Goal: Check status

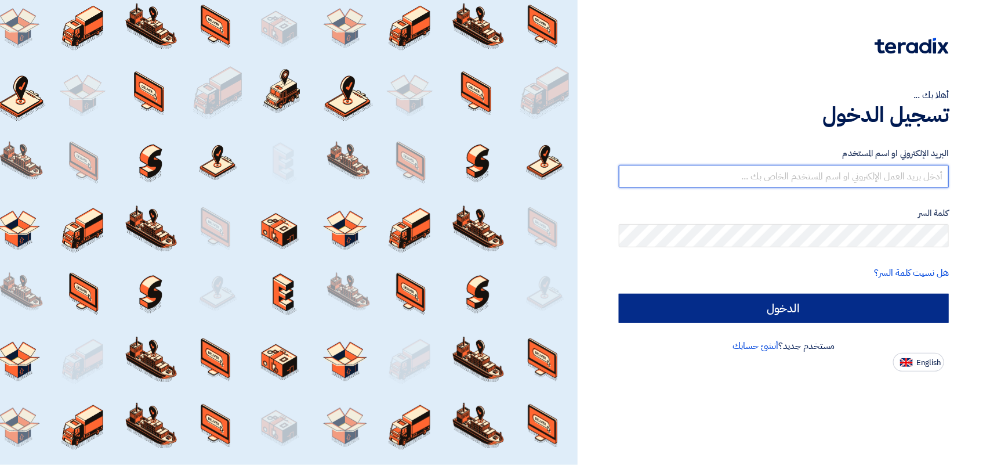
type input "[EMAIL_ADDRESS][DOMAIN_NAME]"
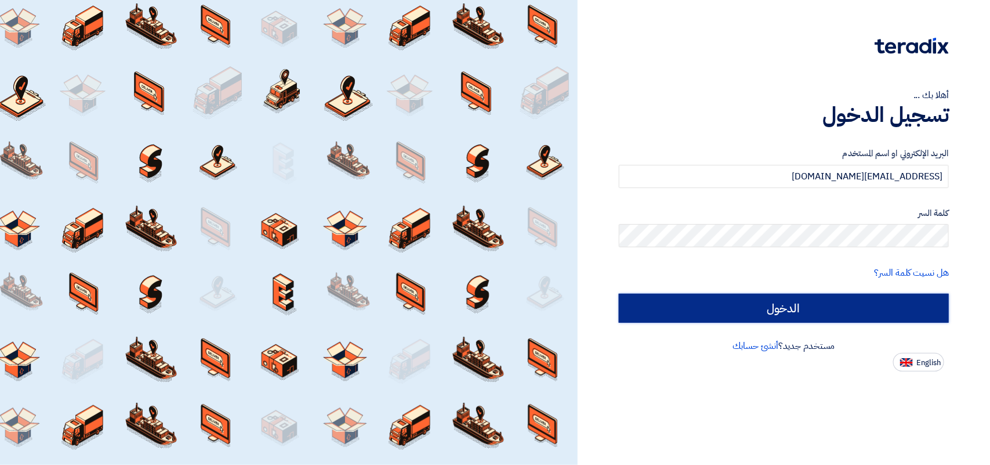
drag, startPoint x: 789, startPoint y: 300, endPoint x: 789, endPoint y: 280, distance: 19.7
click at [789, 301] on input "الدخول" at bounding box center [784, 308] width 330 height 29
type input "Sign in"
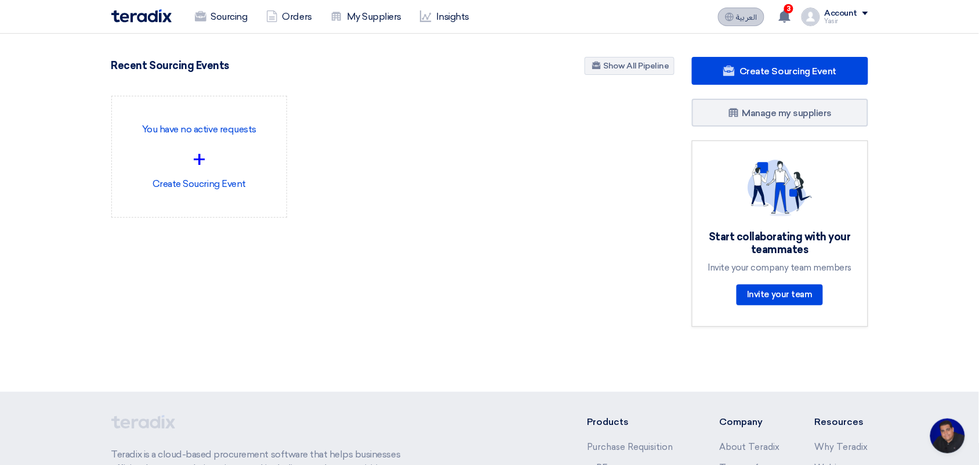
click at [753, 13] on span "العربية" at bounding box center [747, 17] width 21 height 8
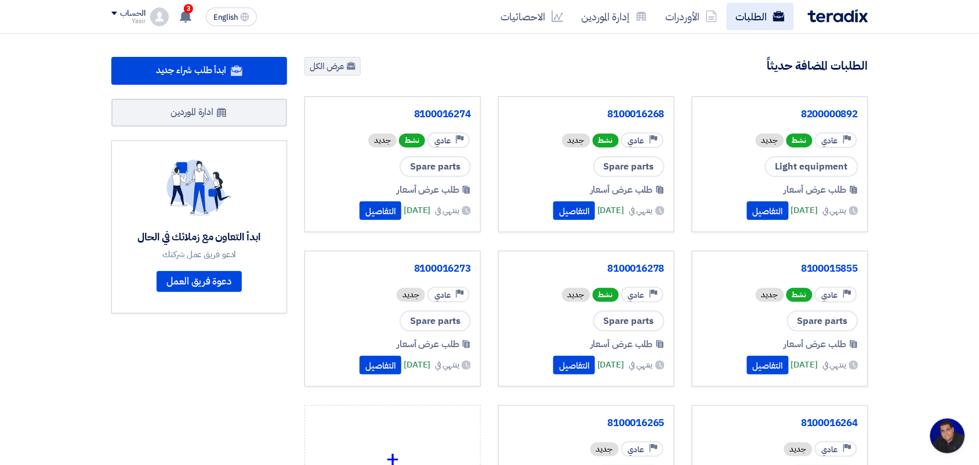
click at [732, 24] on link "الطلبات" at bounding box center [760, 16] width 67 height 27
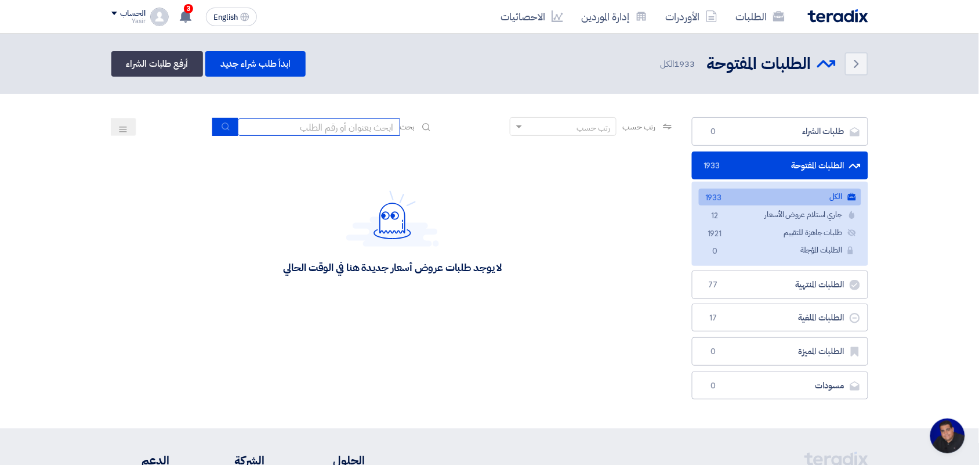
click at [341, 132] on input at bounding box center [319, 126] width 162 height 17
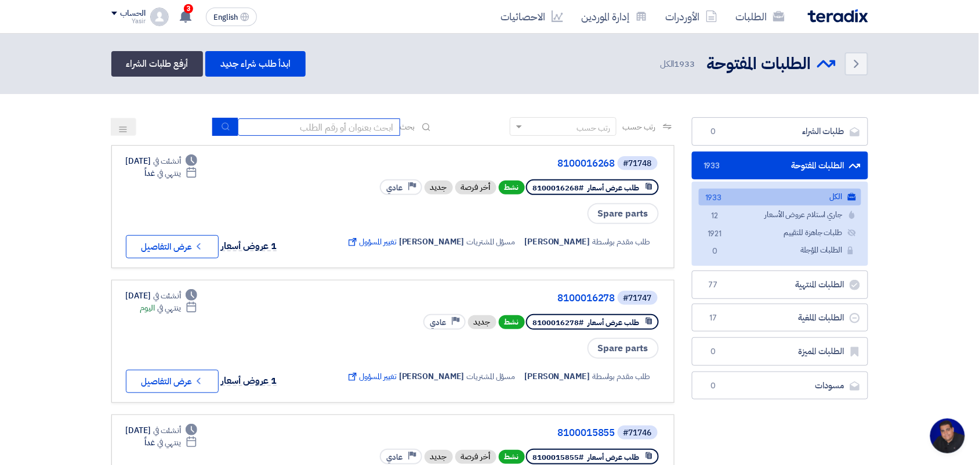
type input "paint"
click at [224, 128] on use "submit" at bounding box center [226, 126] width 8 height 8
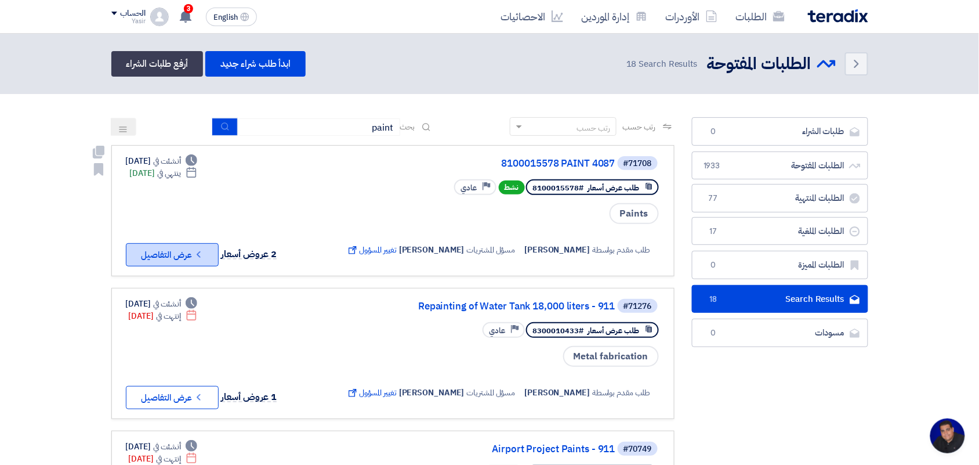
click at [167, 245] on button "Check details عرض التفاصيل" at bounding box center [172, 254] width 93 height 23
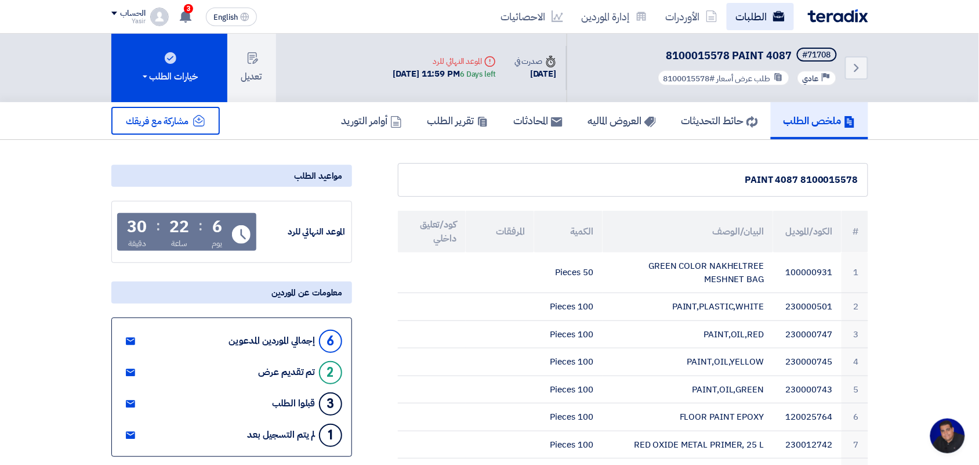
click at [743, 22] on link "الطلبات" at bounding box center [760, 16] width 67 height 27
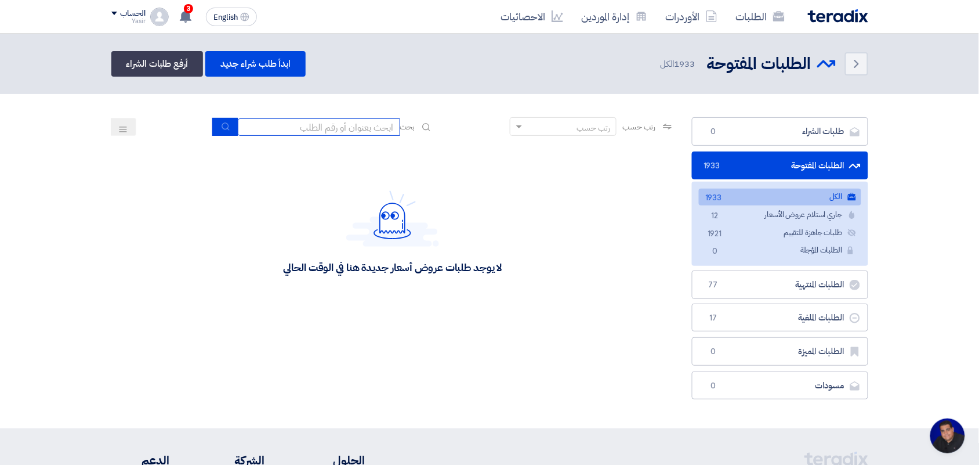
click at [383, 131] on input at bounding box center [319, 126] width 162 height 17
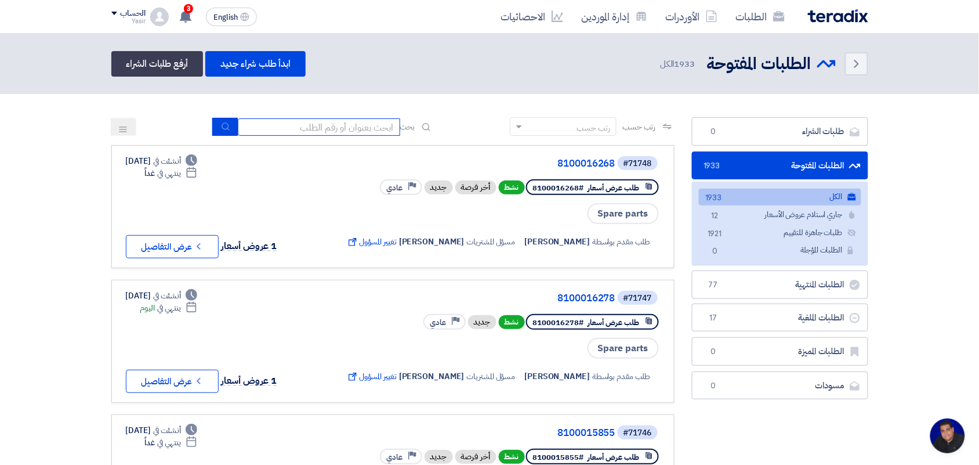
type input "pump"
click at [225, 124] on use "submit" at bounding box center [226, 126] width 8 height 8
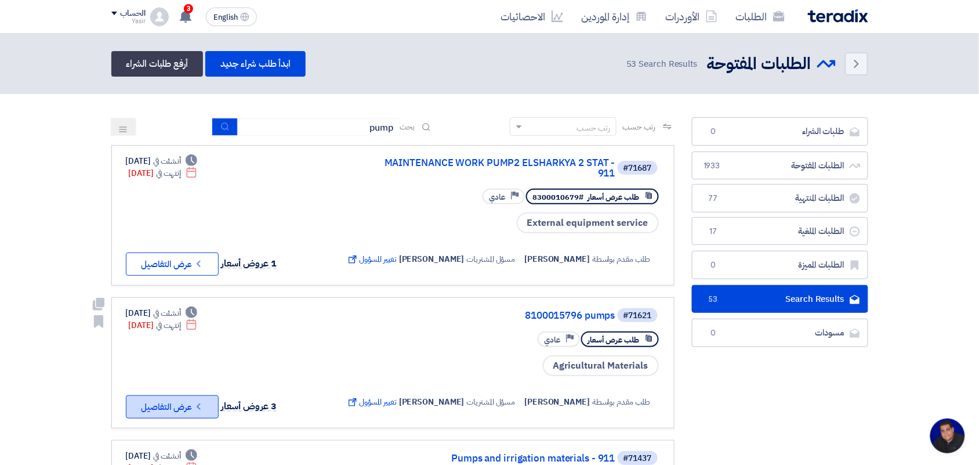
click at [180, 402] on button "Check details عرض التفاصيل" at bounding box center [172, 406] width 93 height 23
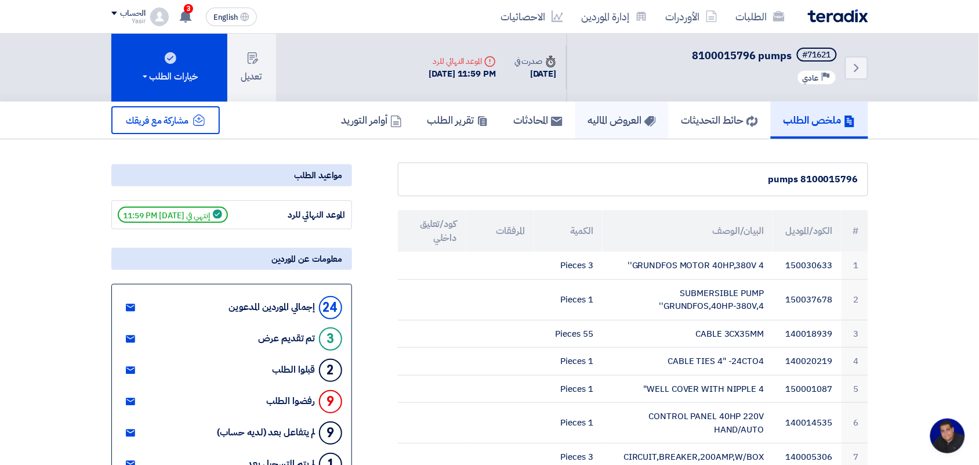
click at [620, 126] on link "العروض الماليه" at bounding box center [622, 120] width 93 height 37
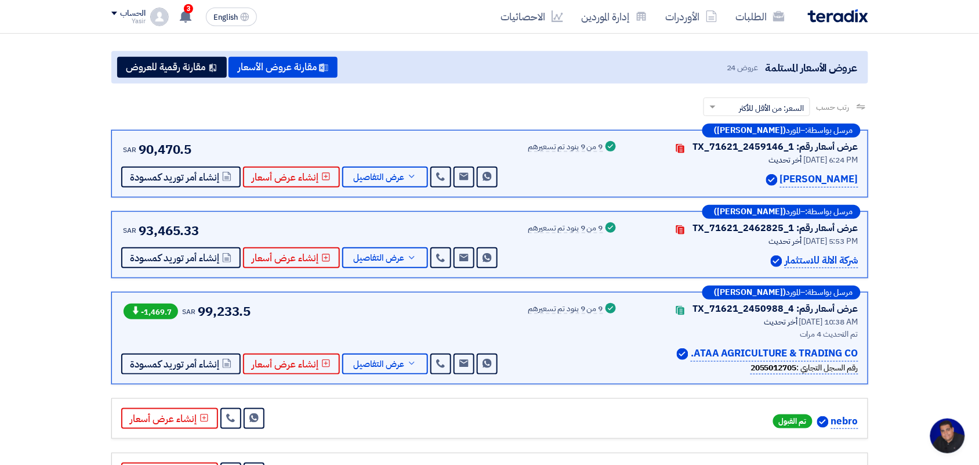
scroll to position [145, 0]
